Goal: Obtain resource: Obtain resource

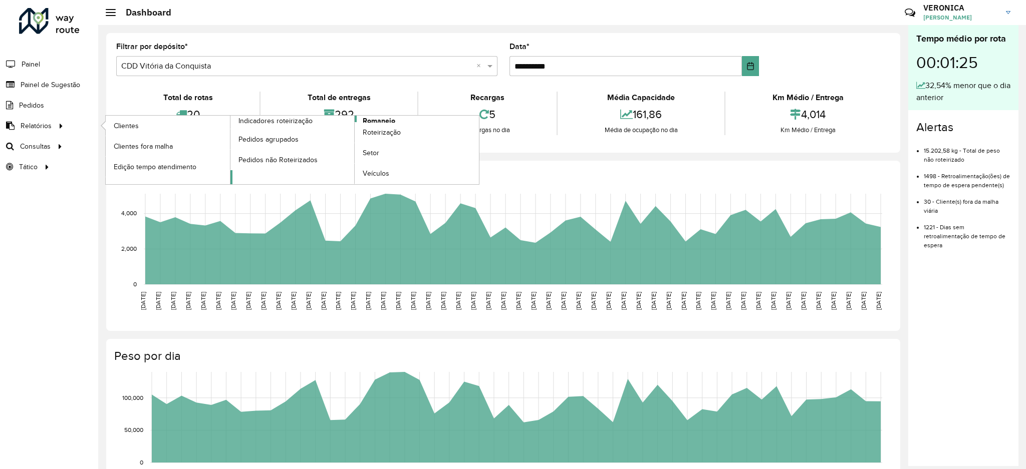
click at [378, 118] on span "Romaneio" at bounding box center [379, 121] width 33 height 11
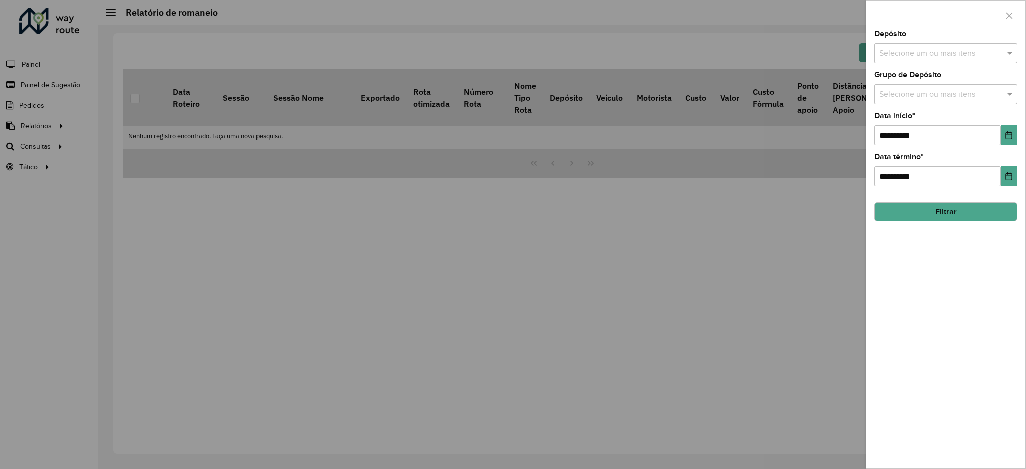
click at [345, 313] on div at bounding box center [513, 234] width 1026 height 469
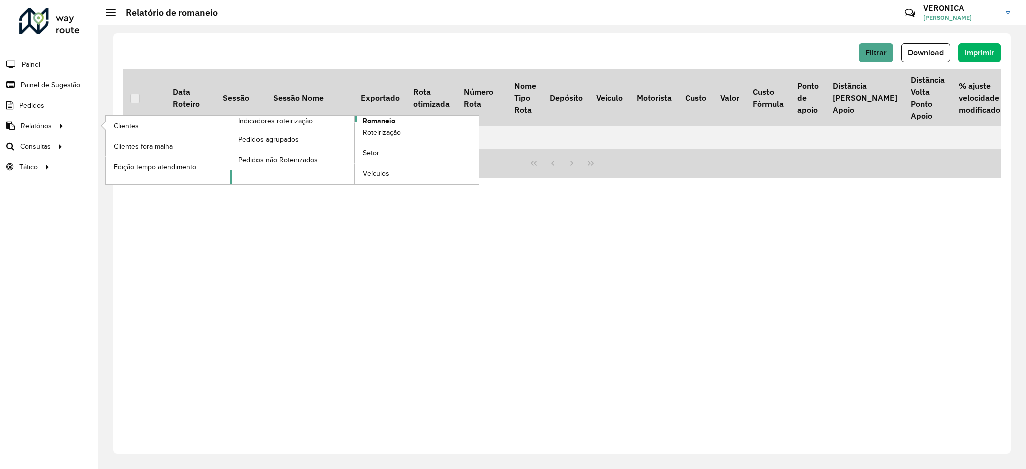
click at [389, 121] on span "Romaneio" at bounding box center [379, 121] width 33 height 11
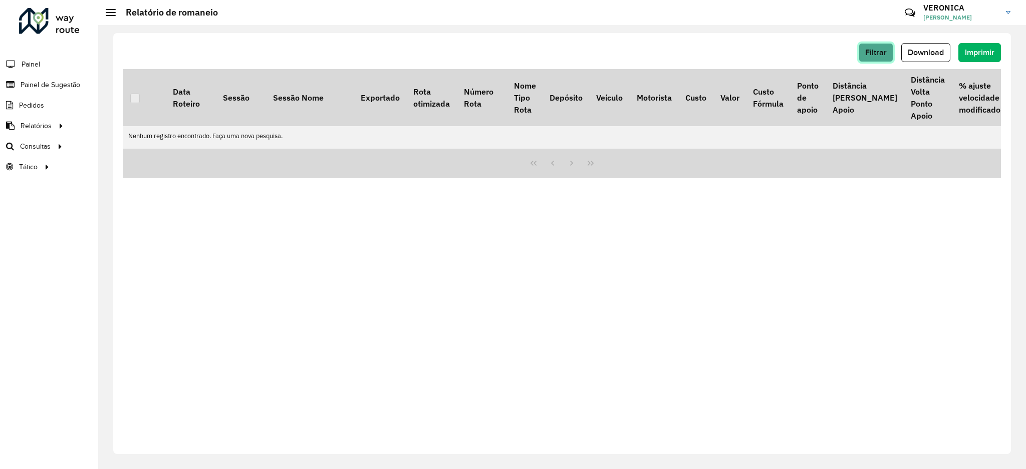
click at [868, 52] on span "Filtrar" at bounding box center [876, 52] width 22 height 9
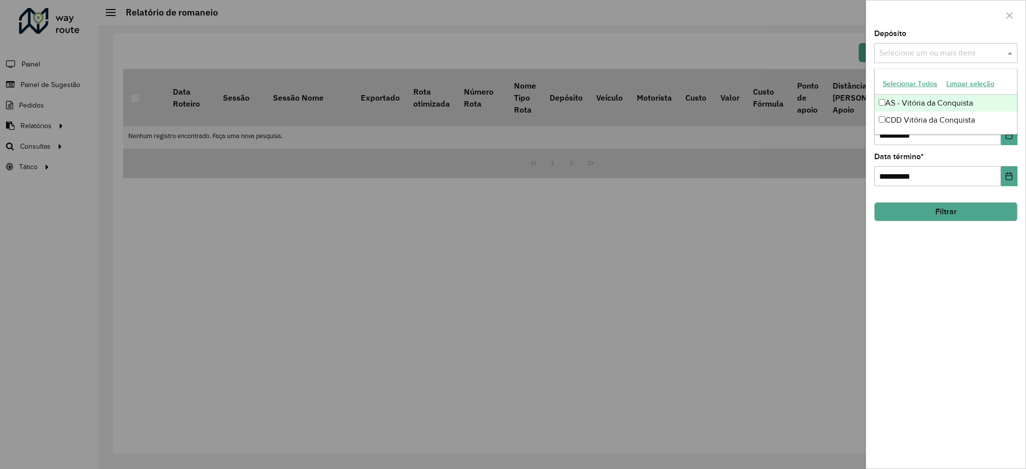
click at [937, 56] on input "text" at bounding box center [941, 54] width 128 height 12
click at [909, 88] on button "Selecionar Todos" at bounding box center [910, 84] width 64 height 16
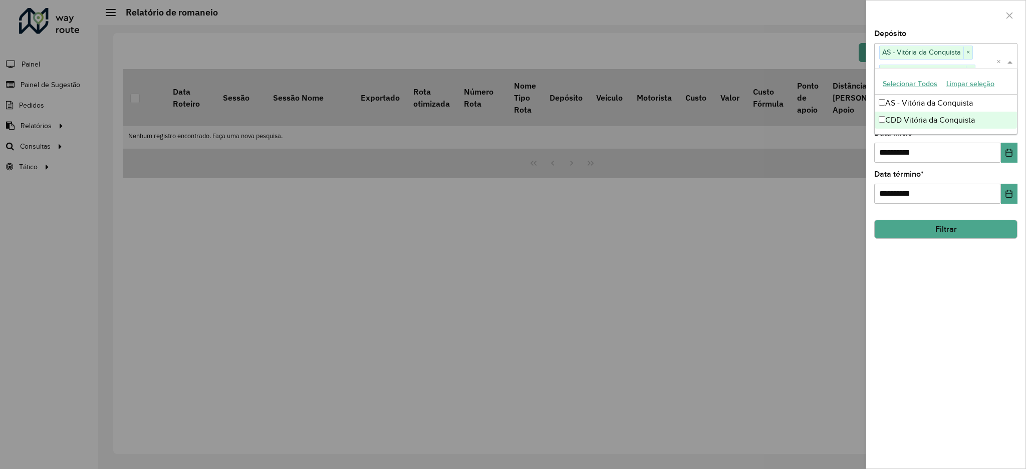
click at [927, 303] on div "**********" at bounding box center [945, 249] width 159 height 439
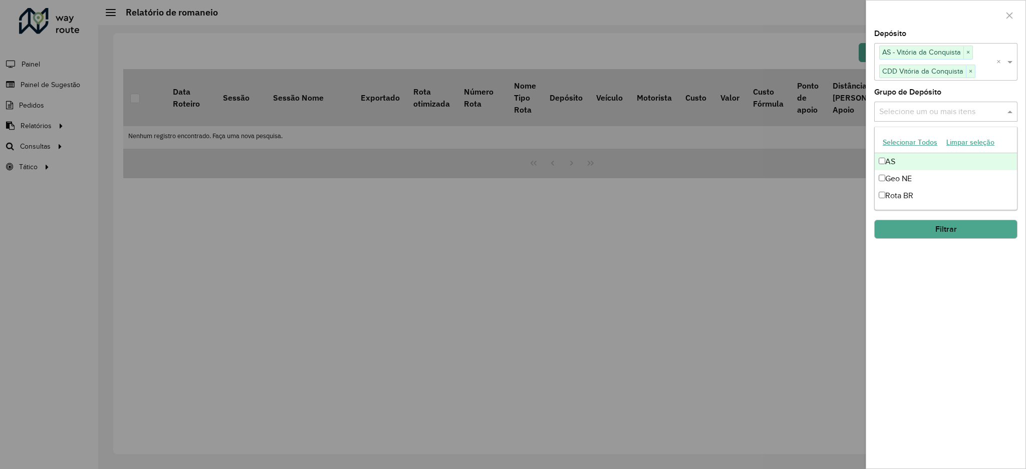
click at [951, 108] on input "text" at bounding box center [941, 112] width 128 height 12
click at [893, 141] on button "Selecionar Todos" at bounding box center [910, 143] width 64 height 16
click at [968, 328] on div "**********" at bounding box center [945, 249] width 159 height 439
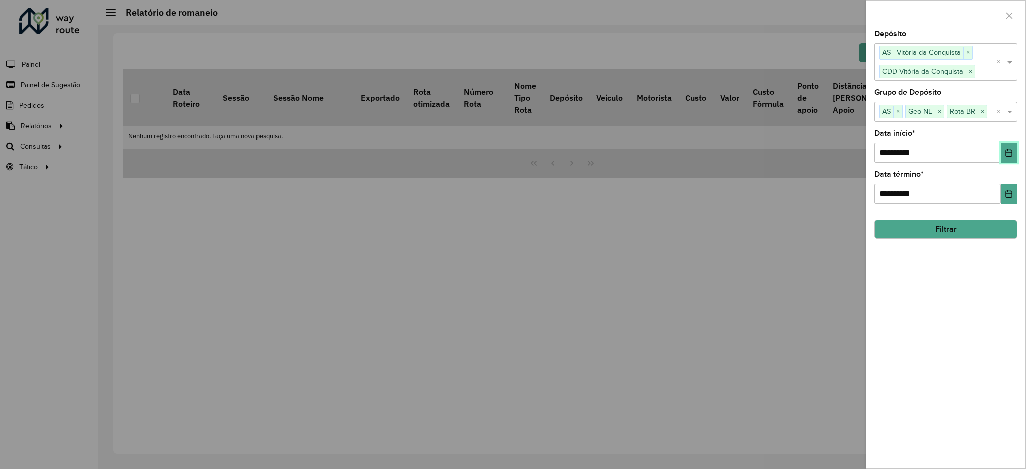
click at [1005, 144] on button "Choose Date" at bounding box center [1009, 153] width 17 height 20
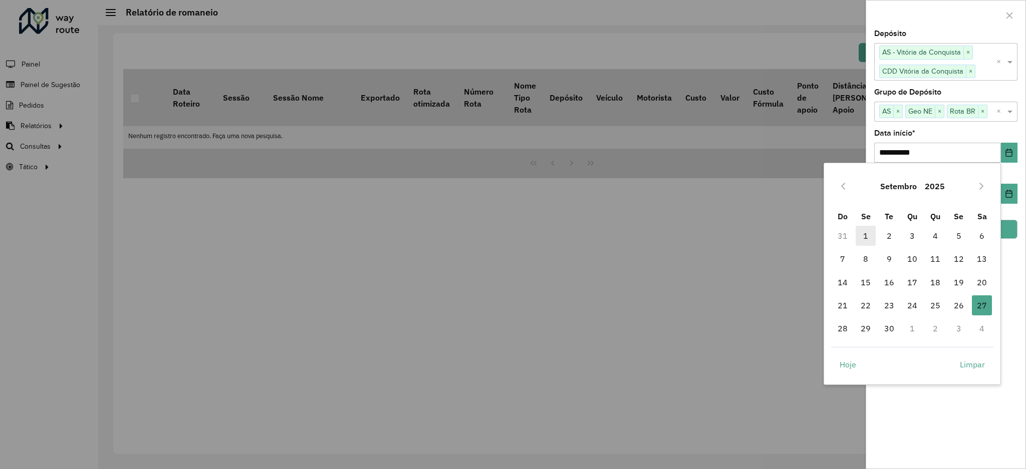
click at [866, 233] on span "1" at bounding box center [866, 236] width 20 height 20
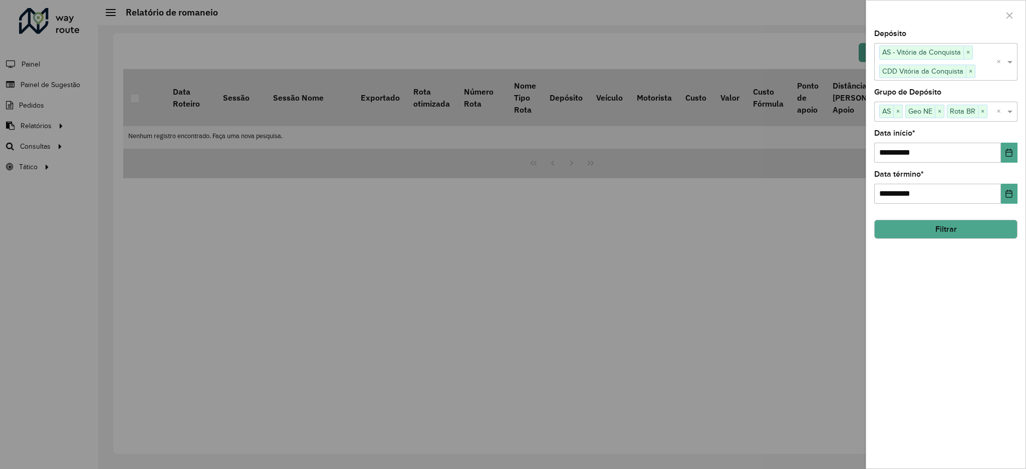
click at [967, 225] on button "Filtrar" at bounding box center [945, 229] width 143 height 19
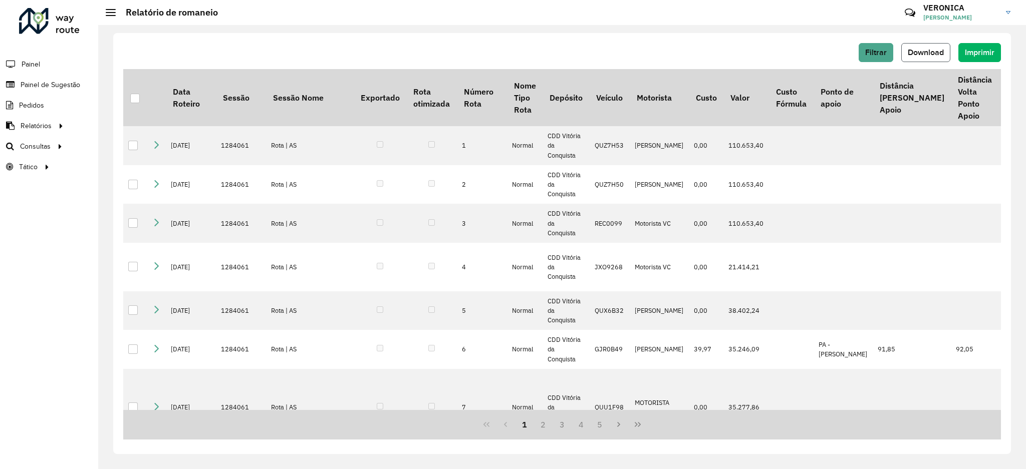
click at [932, 52] on span "Download" at bounding box center [926, 52] width 36 height 9
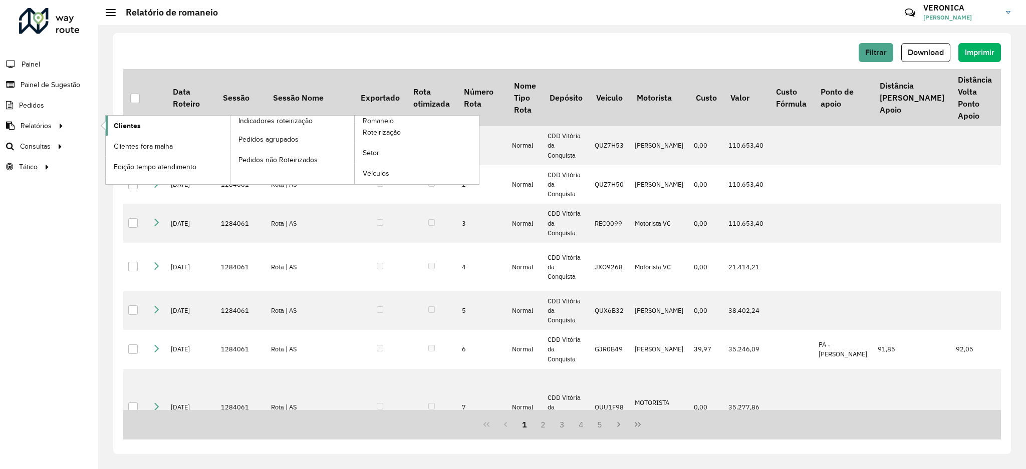
click at [139, 126] on link "Clientes" at bounding box center [168, 126] width 124 height 20
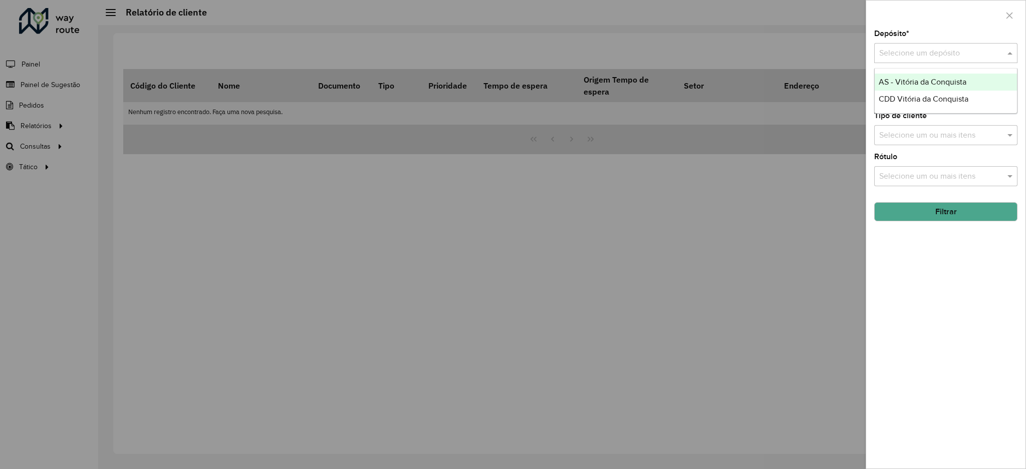
click at [946, 46] on div "Selecione um depósito" at bounding box center [945, 53] width 143 height 20
click at [948, 99] on span "CDD Vitória da Conquista" at bounding box center [924, 99] width 90 height 9
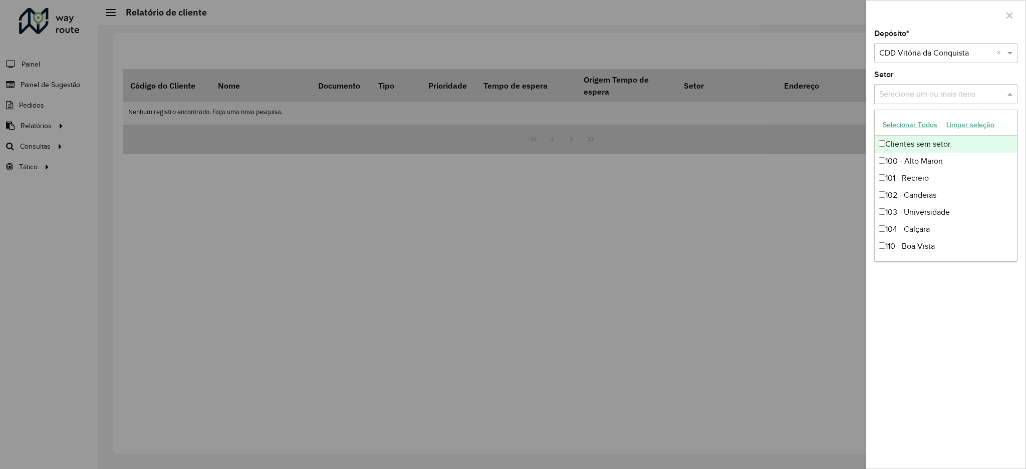
click at [958, 96] on input "text" at bounding box center [941, 95] width 128 height 12
click at [915, 126] on button "Selecionar Todos" at bounding box center [910, 125] width 64 height 16
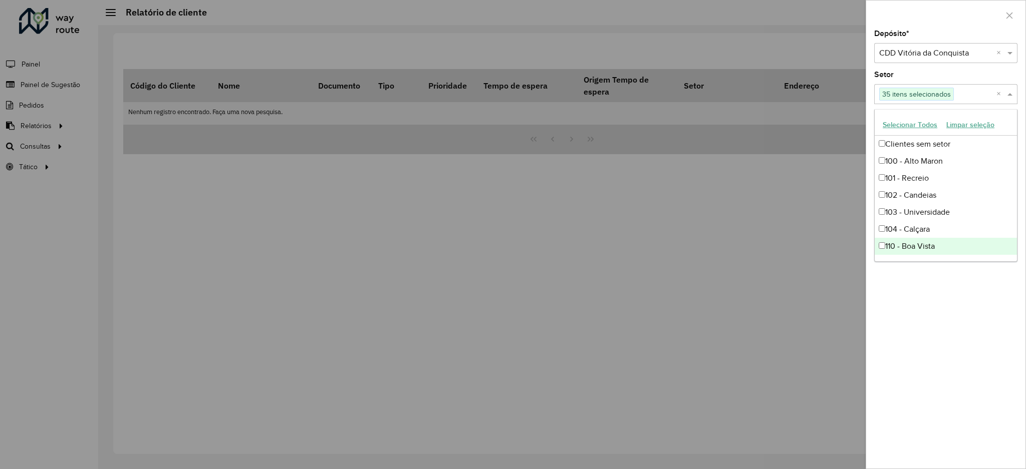
click at [932, 300] on div "Depósito * Selecione um depósito × CDD Vitória da Conquista × Setor Selecione u…" at bounding box center [945, 249] width 159 height 439
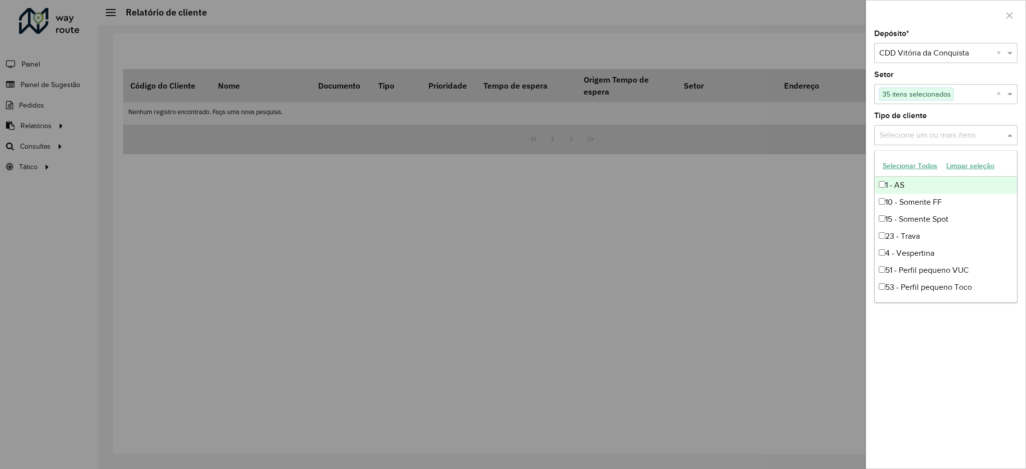
click at [909, 142] on div "Selecione um ou mais itens" at bounding box center [945, 135] width 143 height 20
click at [907, 172] on button "Selecionar Todos" at bounding box center [910, 166] width 64 height 16
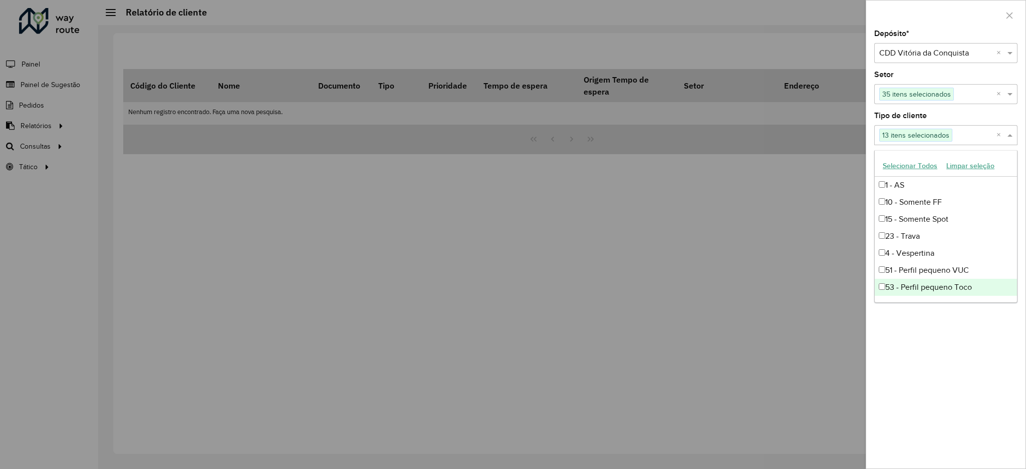
click at [928, 333] on div "Depósito * Selecione um depósito × CDD Vitória da Conquista × Setor Selecione u…" at bounding box center [945, 249] width 159 height 439
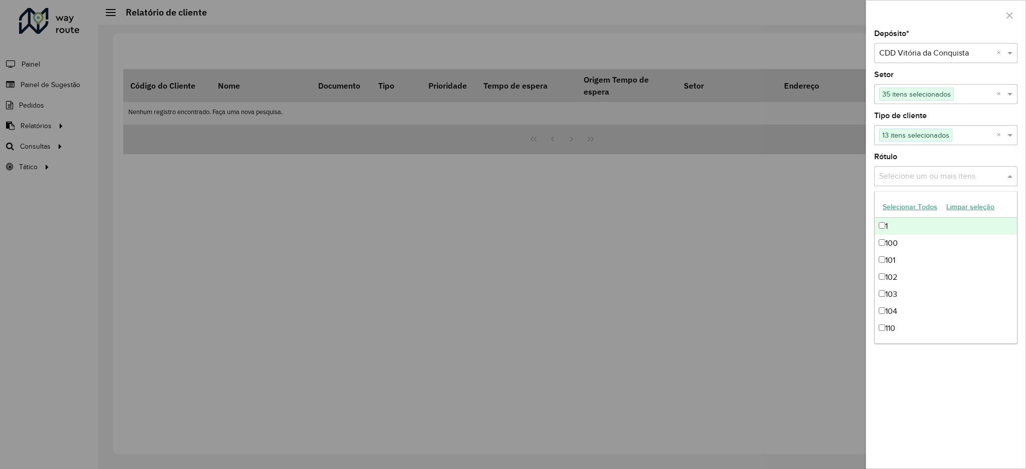
click at [917, 184] on div "Selecione um ou mais itens" at bounding box center [945, 176] width 143 height 20
click at [920, 208] on button "Selecionar Todos" at bounding box center [910, 207] width 64 height 16
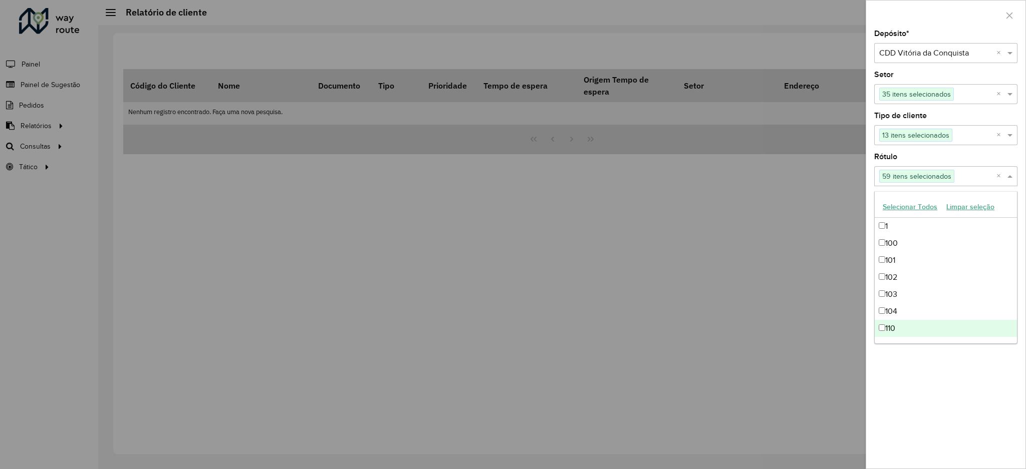
click at [933, 409] on div "Depósito * Selecione um depósito × CDD Vitória da Conquista × Setor Selecione u…" at bounding box center [945, 249] width 159 height 439
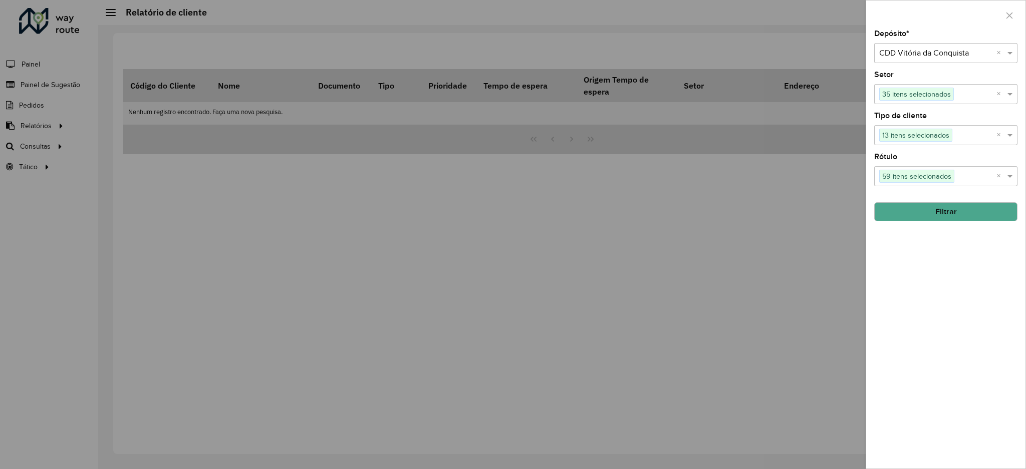
click at [925, 214] on button "Filtrar" at bounding box center [945, 211] width 143 height 19
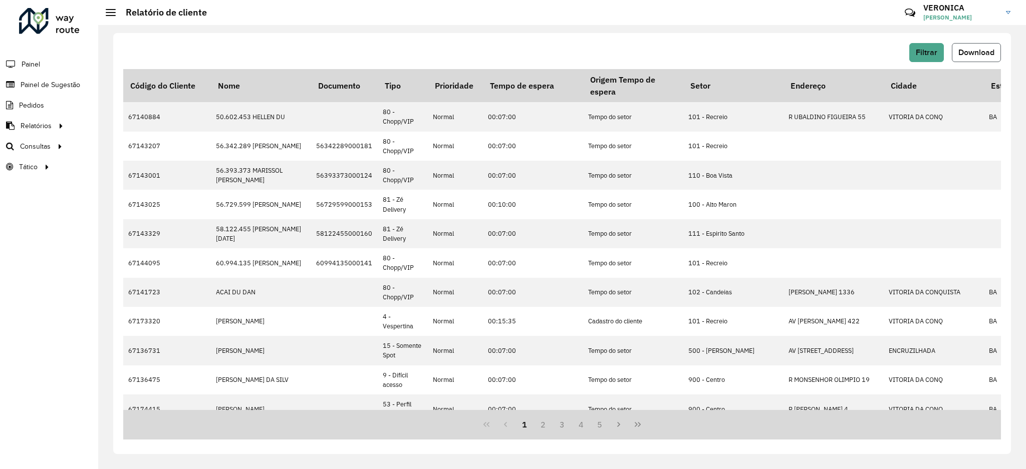
click at [988, 48] on span "Download" at bounding box center [976, 52] width 36 height 9
